Goal: Navigation & Orientation: Go to known website

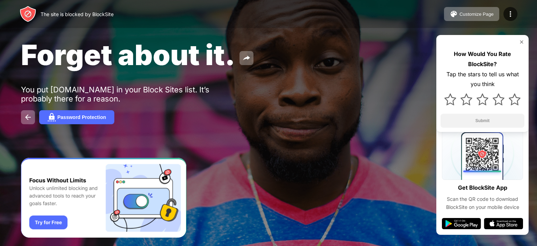
click at [536, 106] on div "Forget about it. You put youtube.com in your Block Sites list. It’s probably th…" at bounding box center [268, 81] width 537 height 162
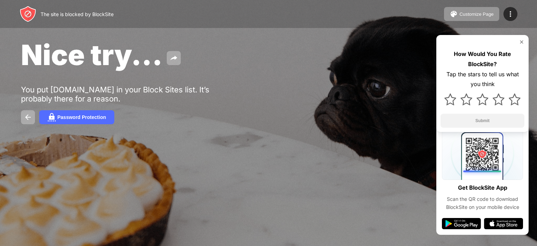
drag, startPoint x: 536, startPoint y: 93, endPoint x: 406, endPoint y: 19, distance: 149.9
click at [406, 19] on div "The site is blocked by BlockSite Customize Page Edit Block List Redirect Custom…" at bounding box center [268, 123] width 537 height 246
